Goal: Find specific page/section: Find specific page/section

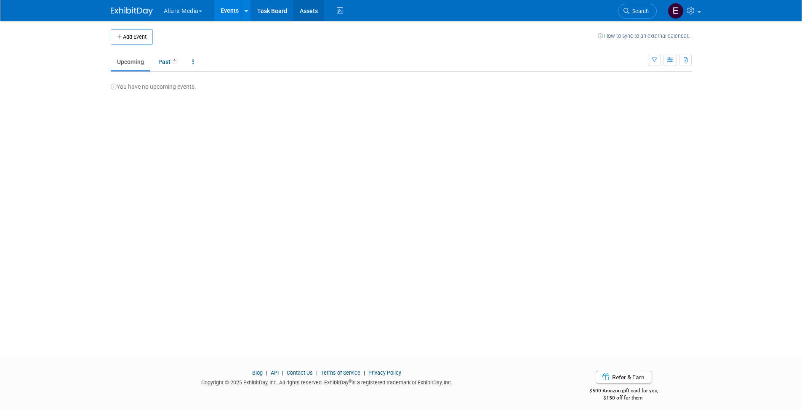
click at [309, 13] on link "Assets" at bounding box center [308, 10] width 31 height 21
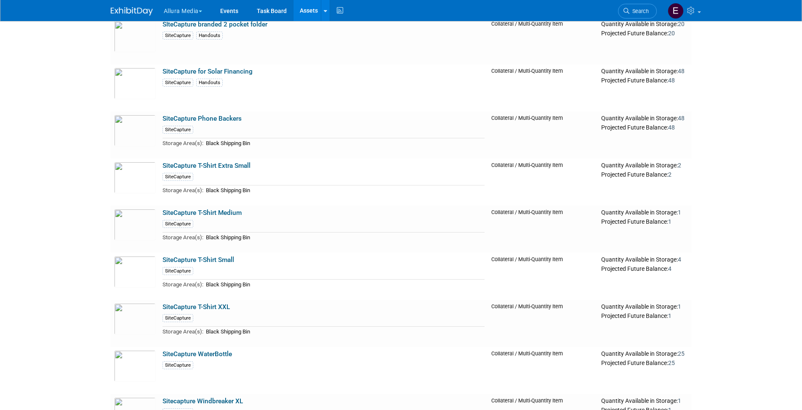
scroll to position [3166, 0]
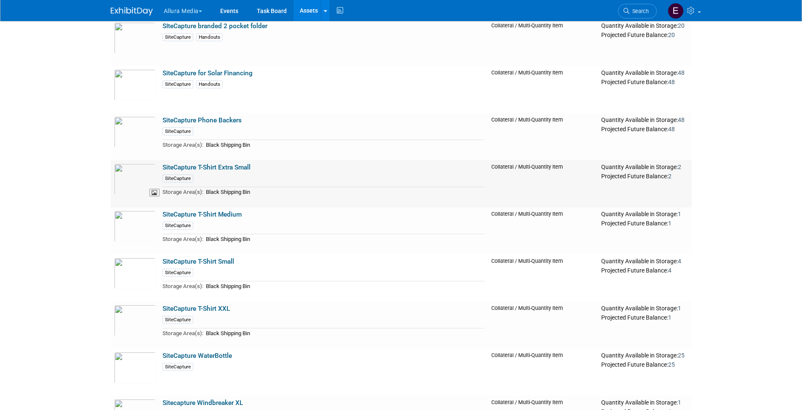
click at [133, 175] on img at bounding box center [135, 180] width 42 height 32
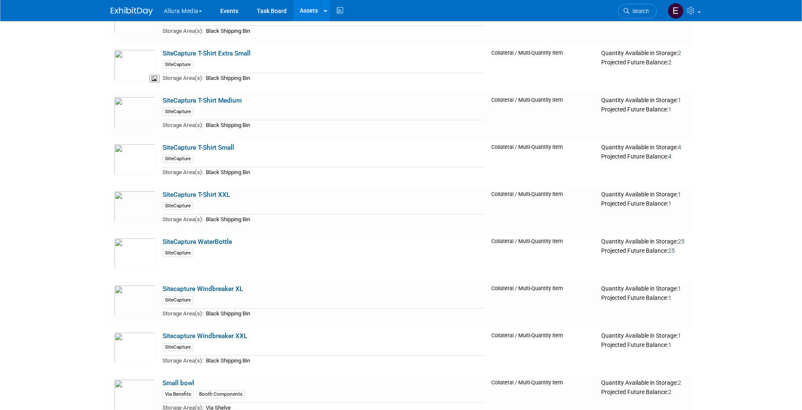
scroll to position [3280, 0]
click at [210, 285] on link "Sitecapture Windbreaker XL" at bounding box center [202, 289] width 80 height 8
